Goal: Transaction & Acquisition: Book appointment/travel/reservation

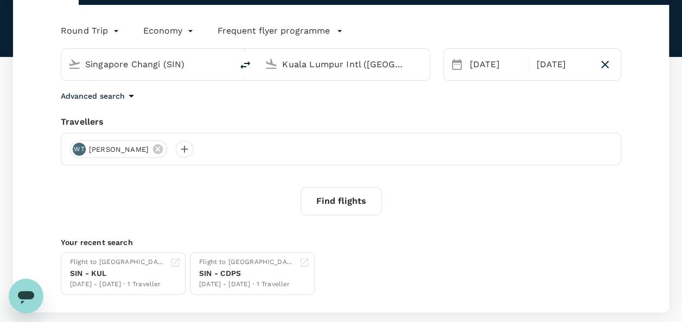
scroll to position [29, 0]
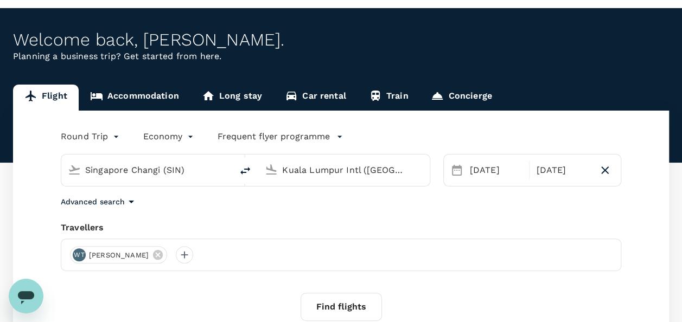
click at [141, 98] on link "Accommodation" at bounding box center [135, 98] width 112 height 26
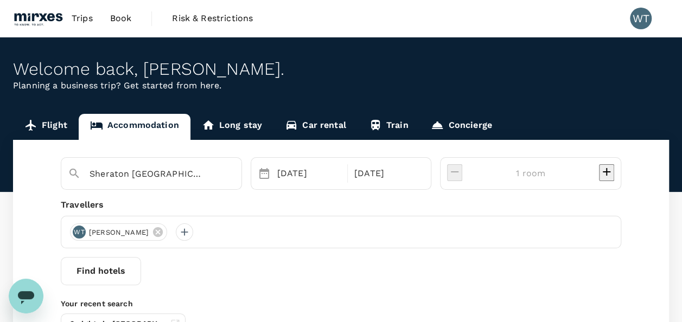
scroll to position [107, 0]
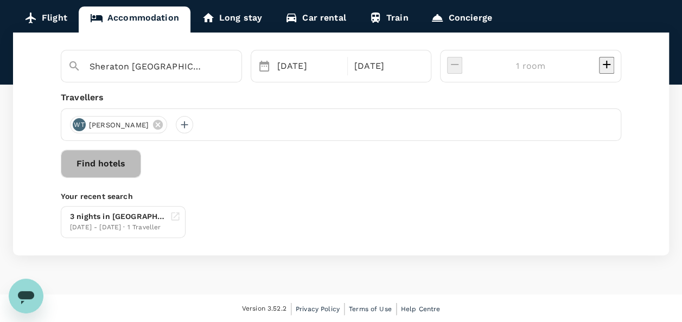
click at [141, 166] on button "Find hotels" at bounding box center [101, 164] width 80 height 28
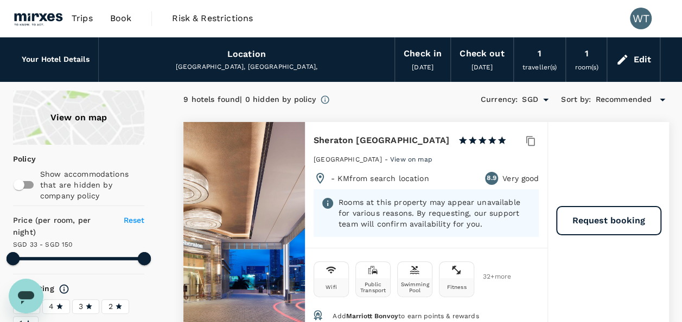
type input "149.85"
type input "SGD"
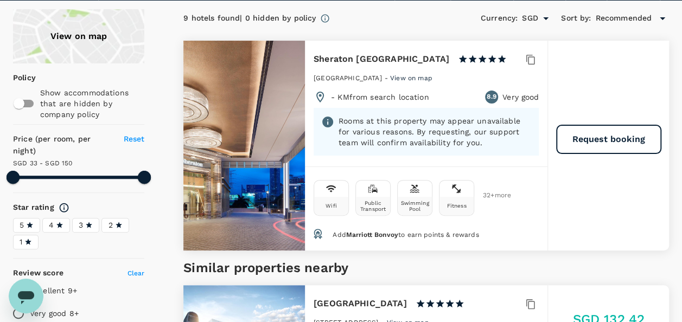
scroll to position [54, 0]
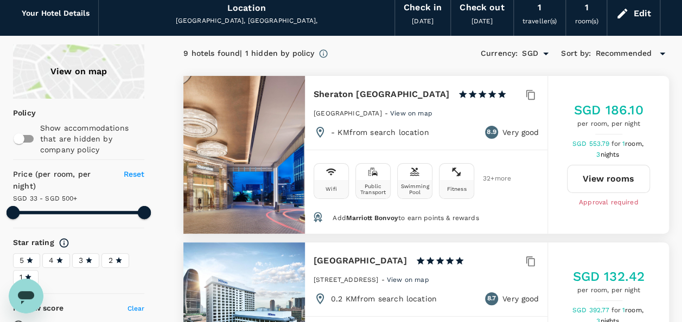
click at [612, 176] on button "View rooms" at bounding box center [608, 179] width 83 height 28
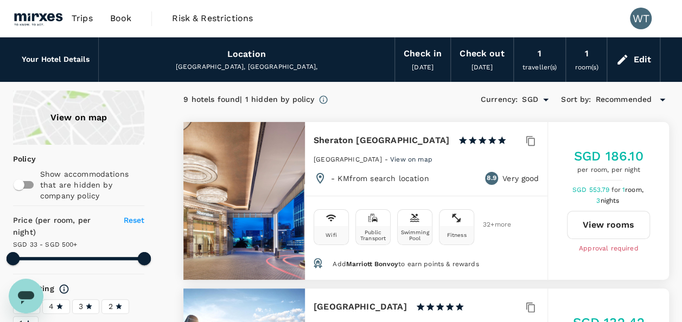
click at [79, 17] on span "Trips" at bounding box center [82, 18] width 21 height 13
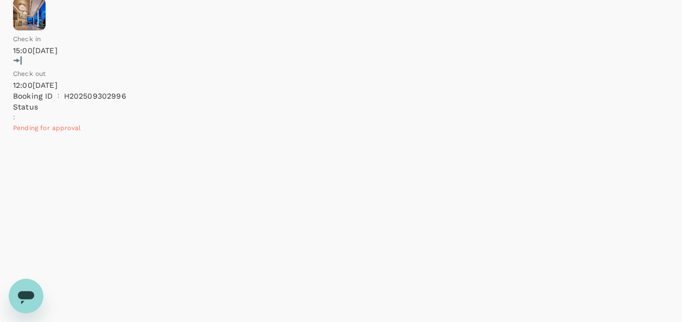
scroll to position [380, 0]
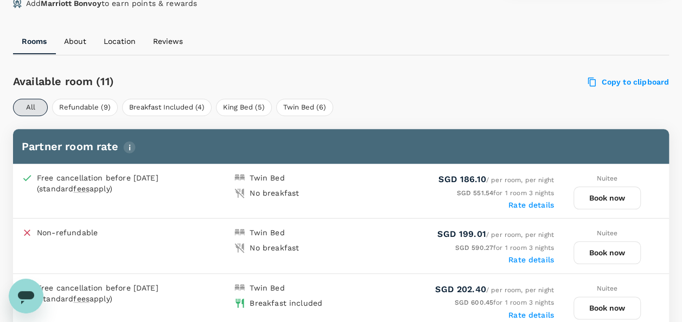
scroll to position [489, 0]
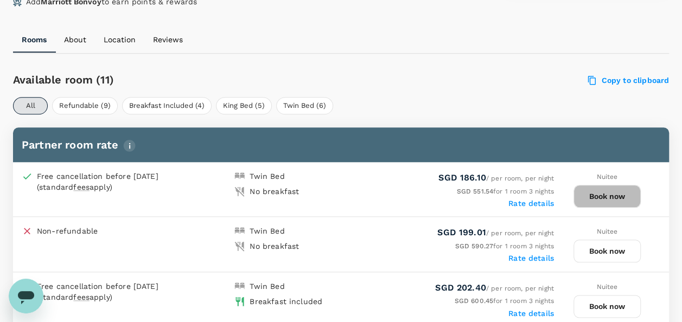
click at [601, 193] on button "Book now" at bounding box center [607, 196] width 67 height 23
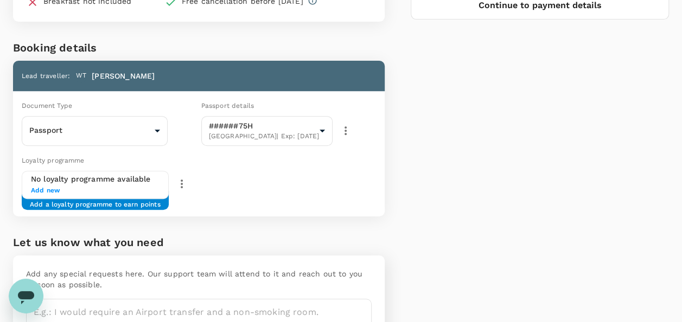
scroll to position [217, 0]
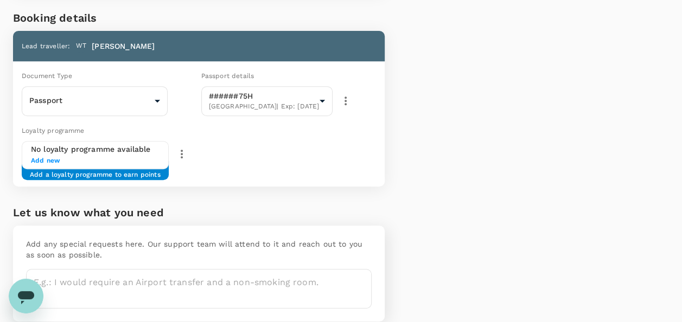
click at [42, 158] on span "Add new" at bounding box center [95, 161] width 129 height 11
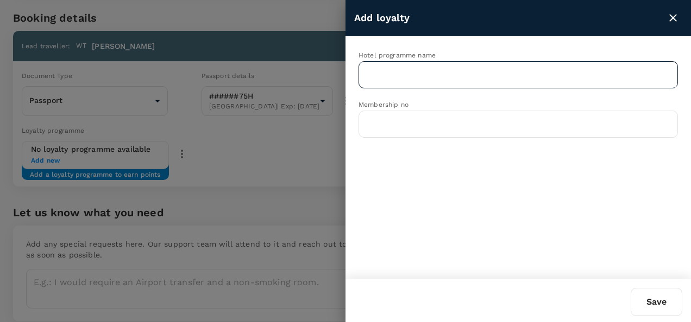
click at [448, 71] on input "text" at bounding box center [509, 75] width 293 height 21
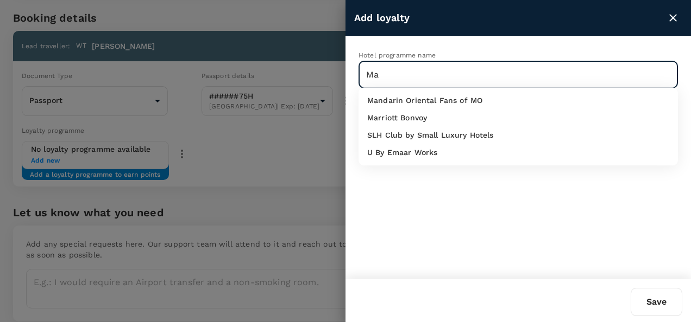
click at [391, 113] on p "Marriott Bonvoy" at bounding box center [397, 117] width 60 height 11
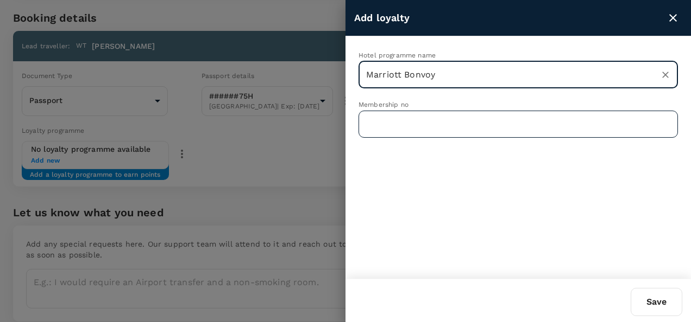
type input "Marriott Bonvoy"
click at [411, 121] on input "text" at bounding box center [517, 124] width 319 height 27
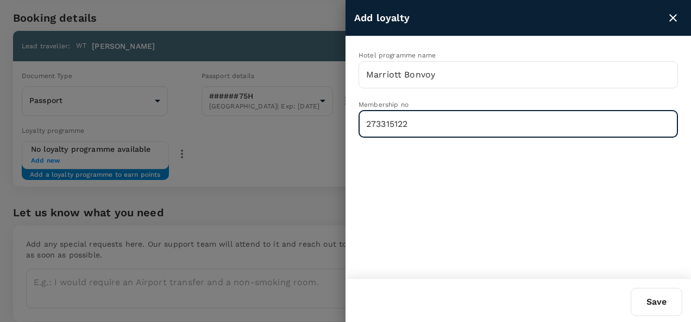
type input "273315122"
click at [656, 298] on button "Save" at bounding box center [656, 302] width 52 height 28
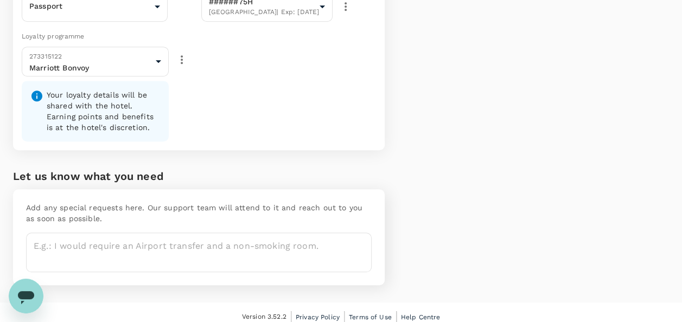
scroll to position [319, 0]
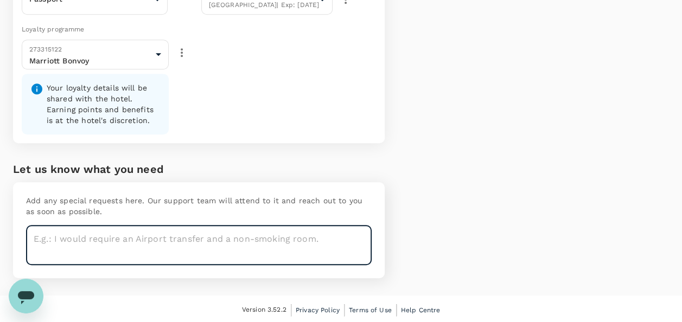
click at [125, 242] on textarea at bounding box center [199, 246] width 346 height 40
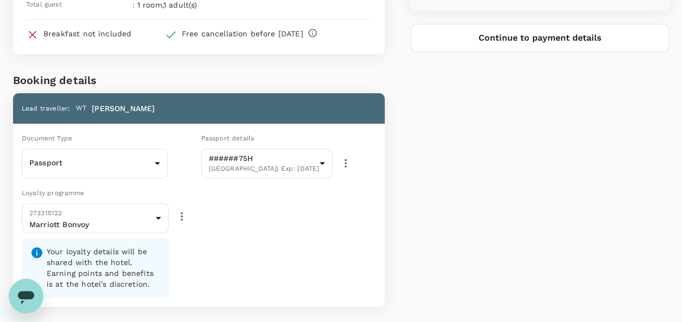
scroll to position [47, 0]
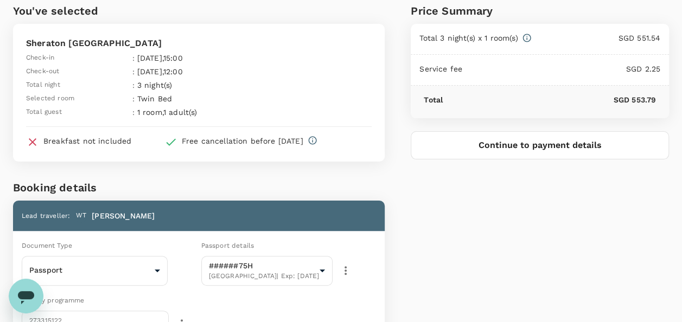
type textarea "Non-smoking room, high floor, close to the lift"
click at [516, 144] on button "Continue to payment details" at bounding box center [540, 145] width 258 height 28
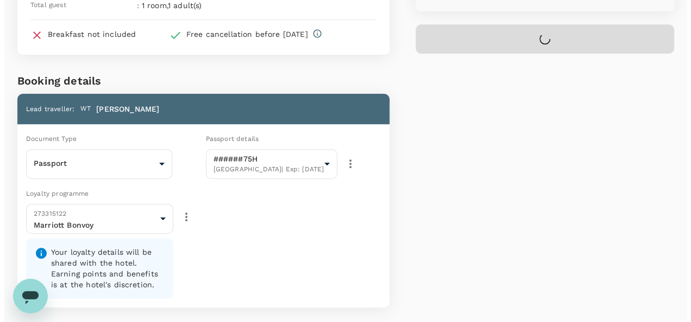
scroll to position [319, 0]
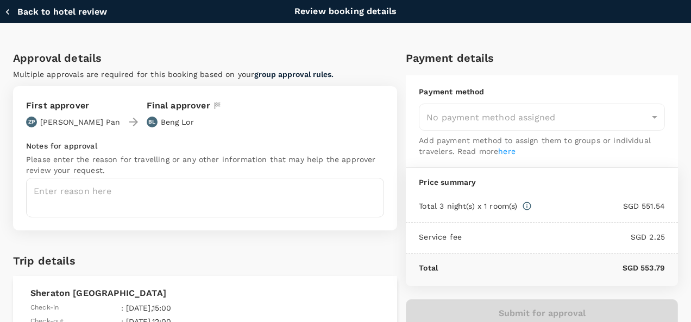
type input "9fbbbe2b-f4ca-495e-a82e-e84c83b30aa5"
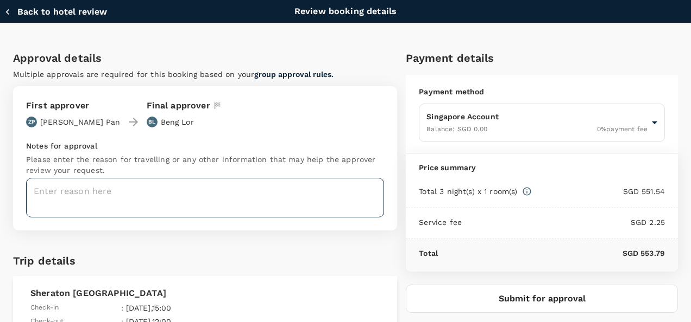
click at [76, 188] on textarea at bounding box center [205, 198] width 358 height 40
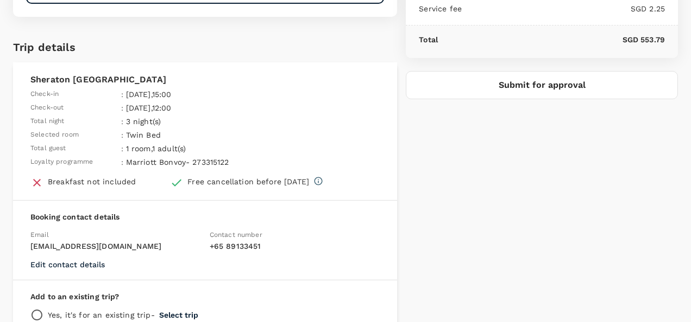
scroll to position [217, 0]
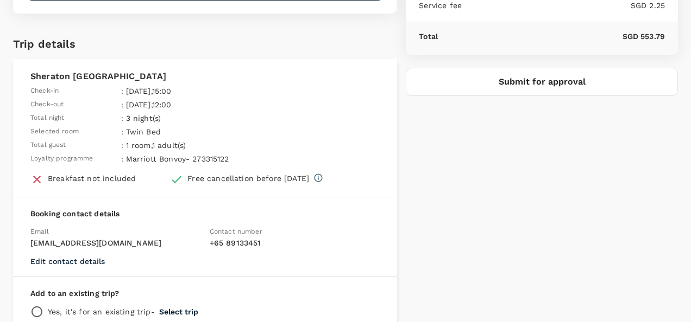
type textarea "For roundtable discussion & continuous medical educations"
click at [529, 81] on button "Submit for approval" at bounding box center [542, 82] width 272 height 28
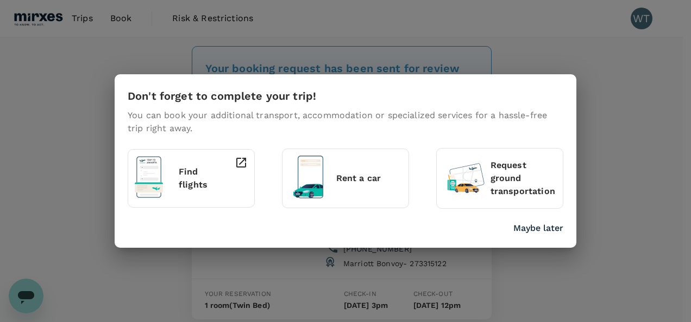
click at [541, 223] on p "Maybe later" at bounding box center [538, 228] width 50 height 13
